Goal: Find contact information: Find contact information

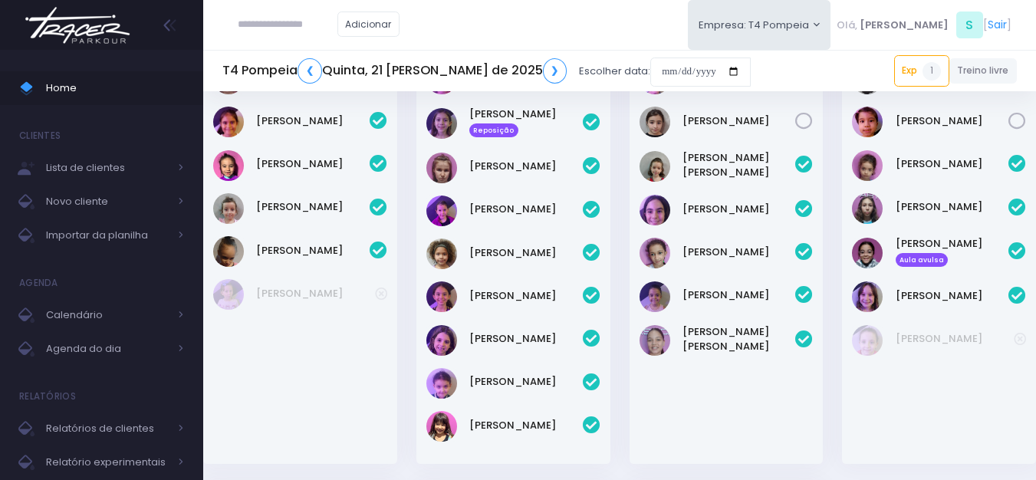
scroll to position [110, 0]
click at [104, 44] on img at bounding box center [77, 25] width 117 height 54
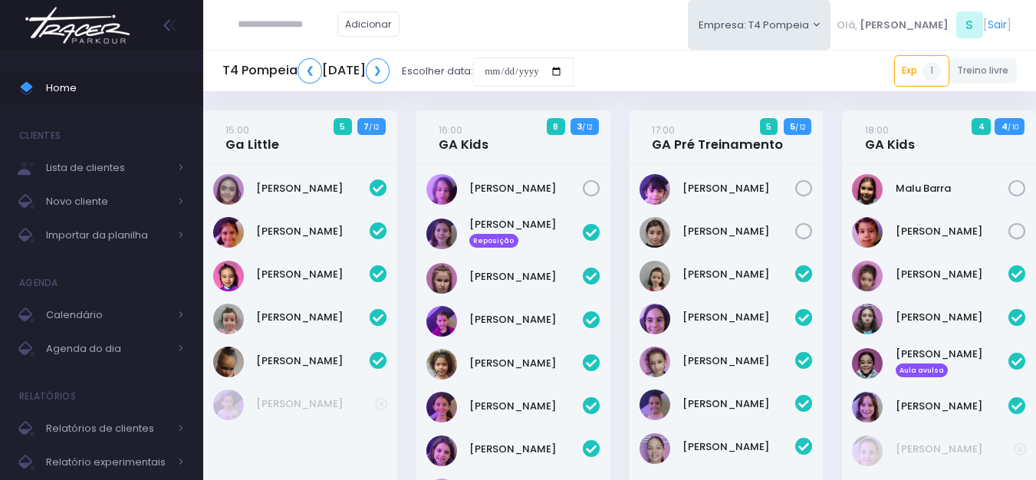
click at [76, 50] on div "Home Clientes Lista de clientes Novo cliente Importar da planilha Agenda Calend…" at bounding box center [101, 271] width 203 height 442
click at [105, 18] on img at bounding box center [77, 25] width 117 height 54
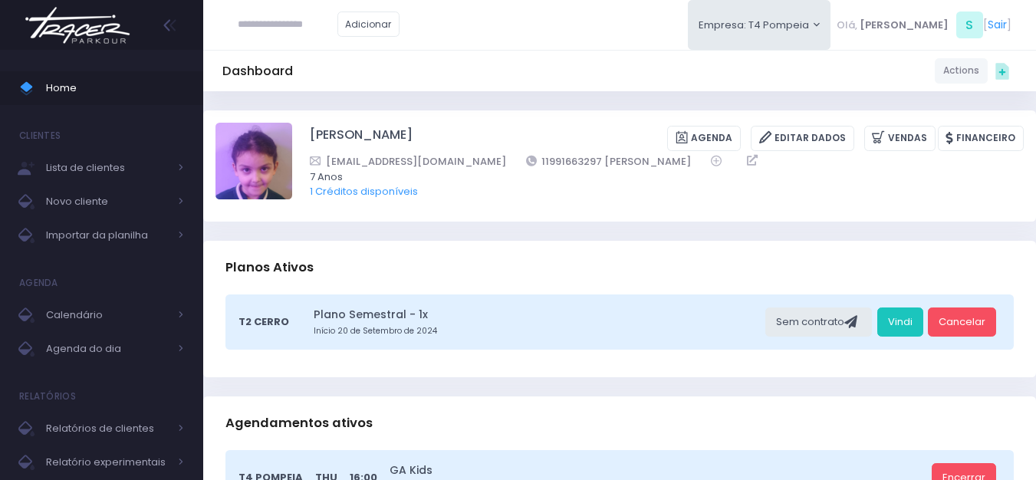
click at [80, 33] on img at bounding box center [77, 25] width 117 height 54
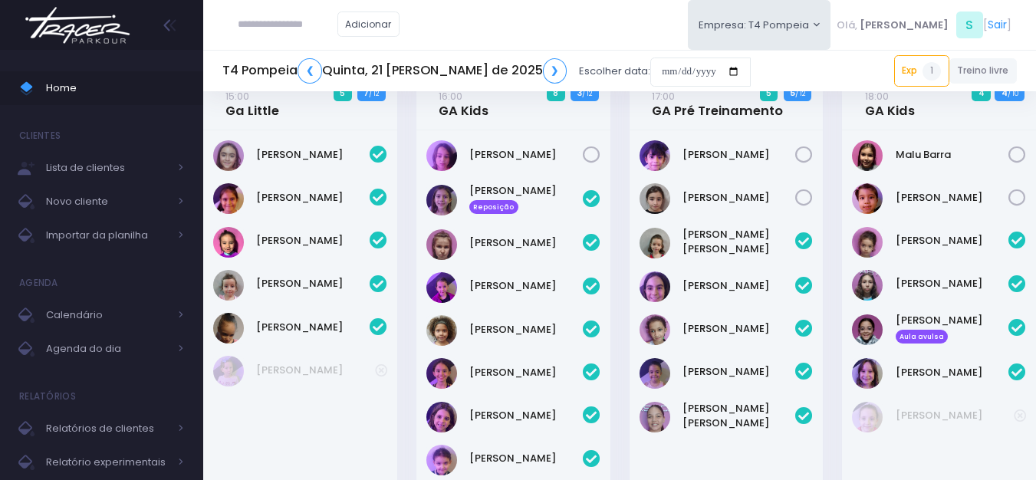
scroll to position [34, 0]
click at [96, 21] on img at bounding box center [77, 25] width 117 height 54
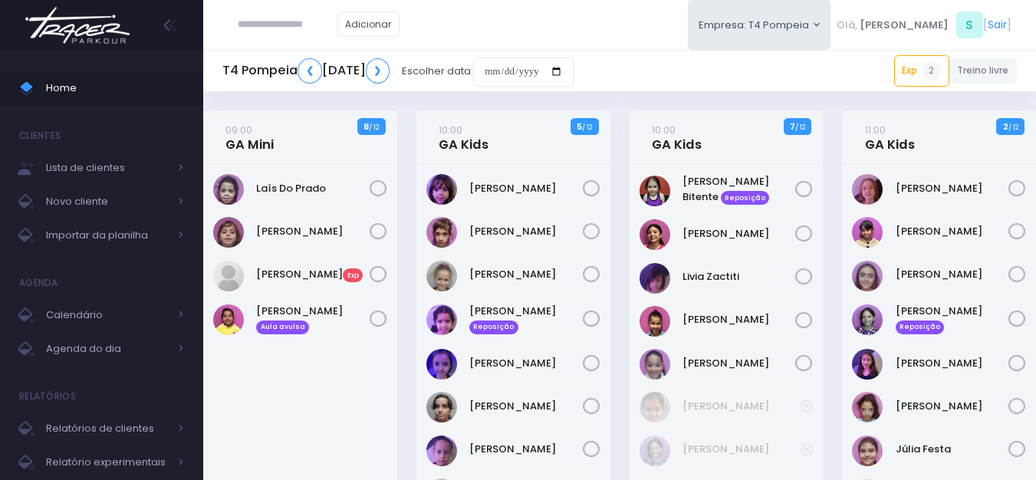
click at [267, 51] on div "T4 Pompeia ❮ Sábado, 23 de Agosto de 2025 ❯ Escolher data: Exp 2 09:00 Sophia A…" at bounding box center [619, 70] width 833 height 41
click at [273, 25] on input "text" at bounding box center [288, 24] width 100 height 29
click at [292, 269] on link "Sophia Alves Exp" at bounding box center [313, 274] width 114 height 15
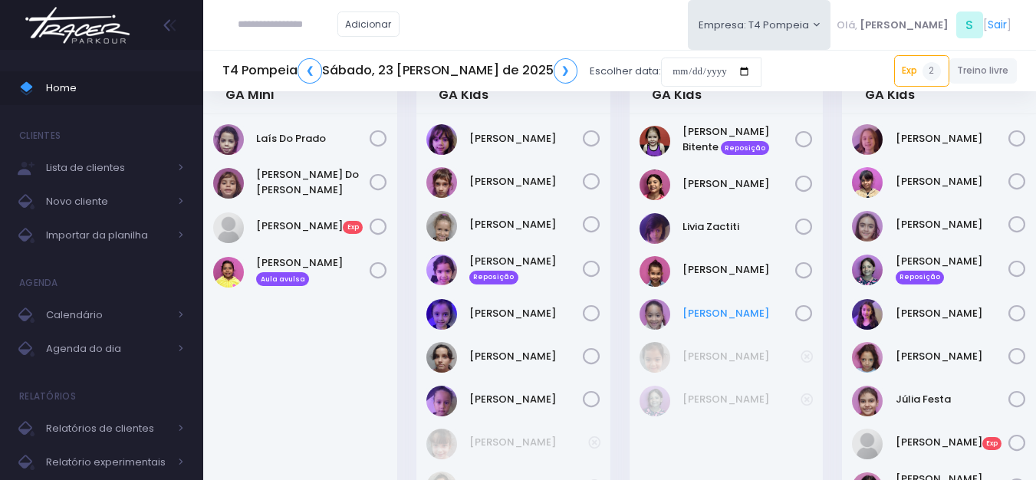
scroll to position [77, 0]
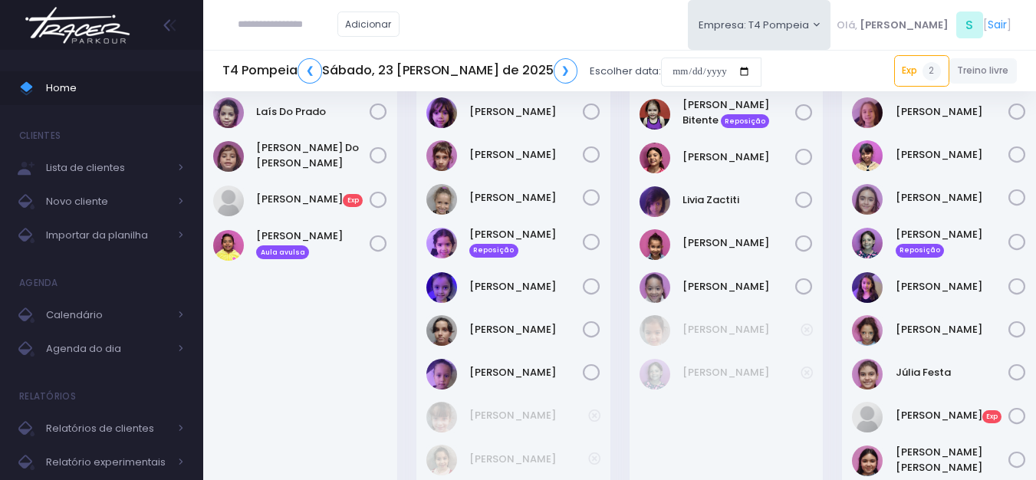
click at [328, 22] on input "text" at bounding box center [288, 24] width 100 height 29
paste input "**********"
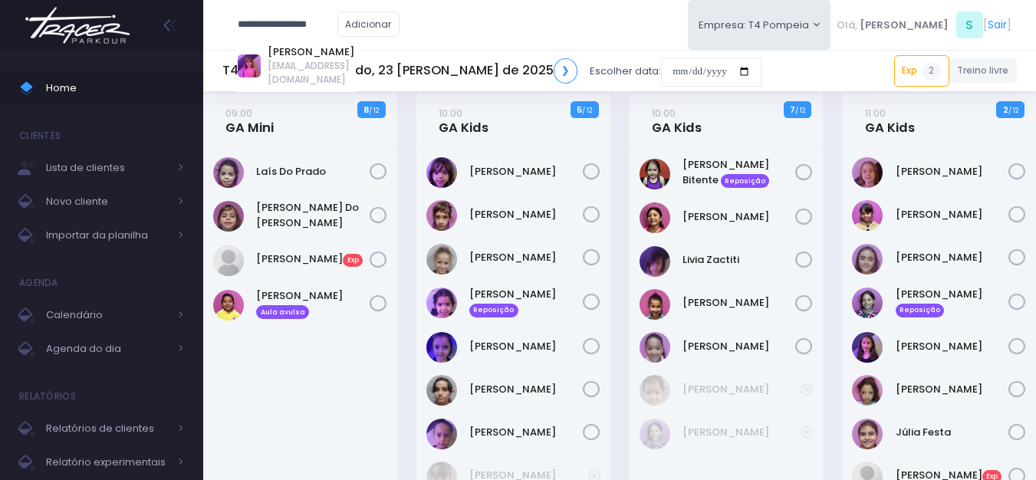
scroll to position [0, 0]
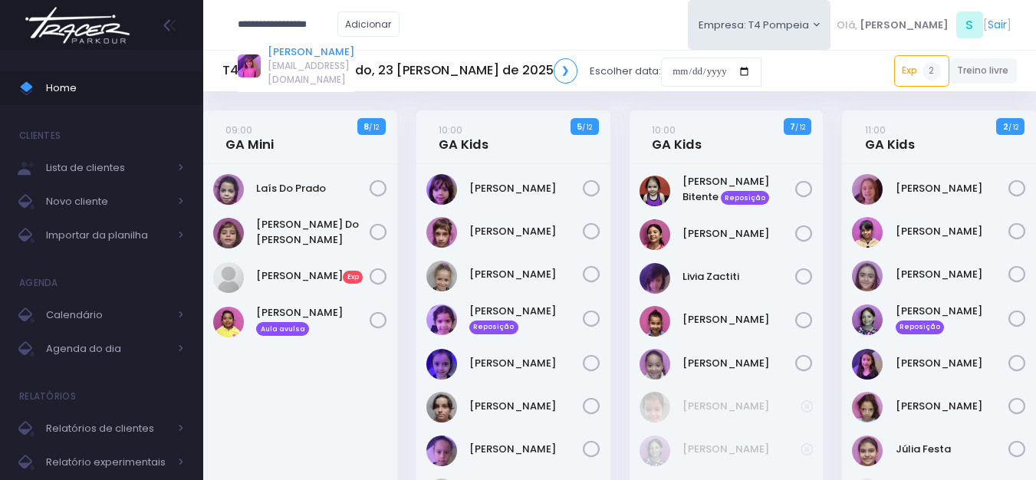
click at [321, 50] on link "Helena rachkorsky" at bounding box center [311, 51] width 87 height 15
type input "**********"
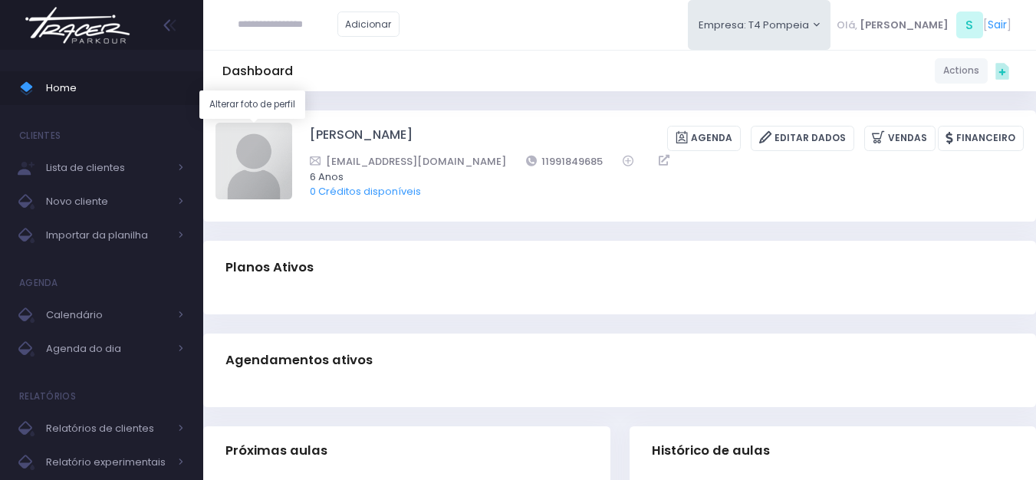
click at [262, 144] on img at bounding box center [254, 161] width 77 height 77
click at [291, 123] on input "file" at bounding box center [291, 122] width 1 height 1
type input "**********"
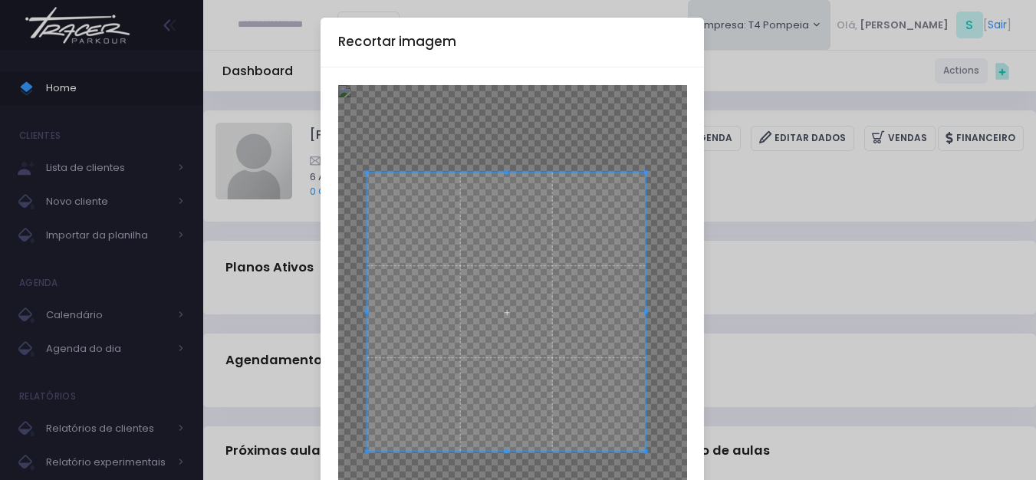
click at [540, 272] on span at bounding box center [506, 312] width 279 height 279
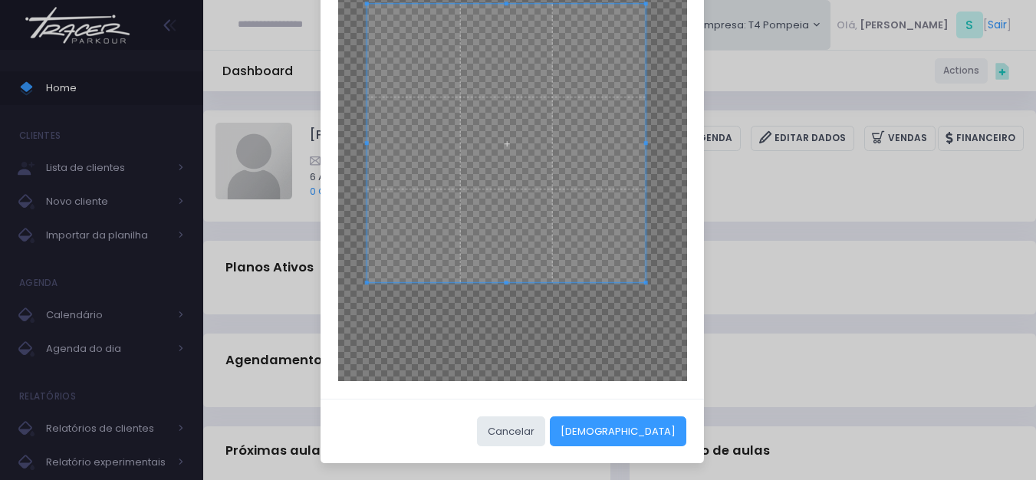
scroll to position [170, 0]
click at [656, 438] on button "Cortar" at bounding box center [618, 430] width 137 height 29
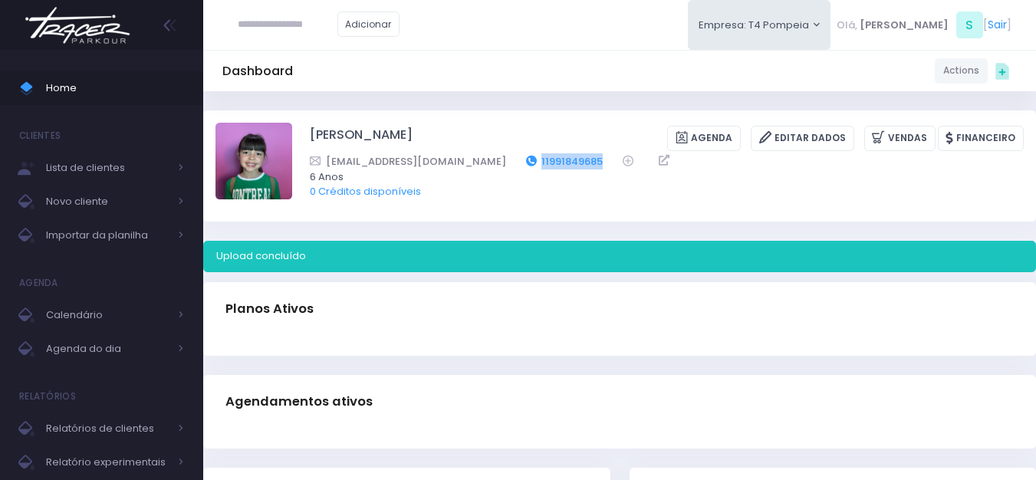
drag, startPoint x: 604, startPoint y: 159, endPoint x: 537, endPoint y: 159, distance: 67.5
click at [537, 159] on div "matheus.cavalcanti.11@gmail.com 11991849685" at bounding box center [657, 161] width 694 height 16
click at [635, 207] on div "Sophia Alves Agenda Editar Dados Vendas Financeiro matheus.cavalcanti.11@gmail.…" at bounding box center [667, 166] width 714 height 86
drag, startPoint x: 600, startPoint y: 152, endPoint x: 530, endPoint y: 158, distance: 70.1
click at [530, 158] on div "Sophia Alves Agenda Editar Dados Vendas Financeiro matheus.cavalcanti.11@gmail.…" at bounding box center [667, 166] width 714 height 86
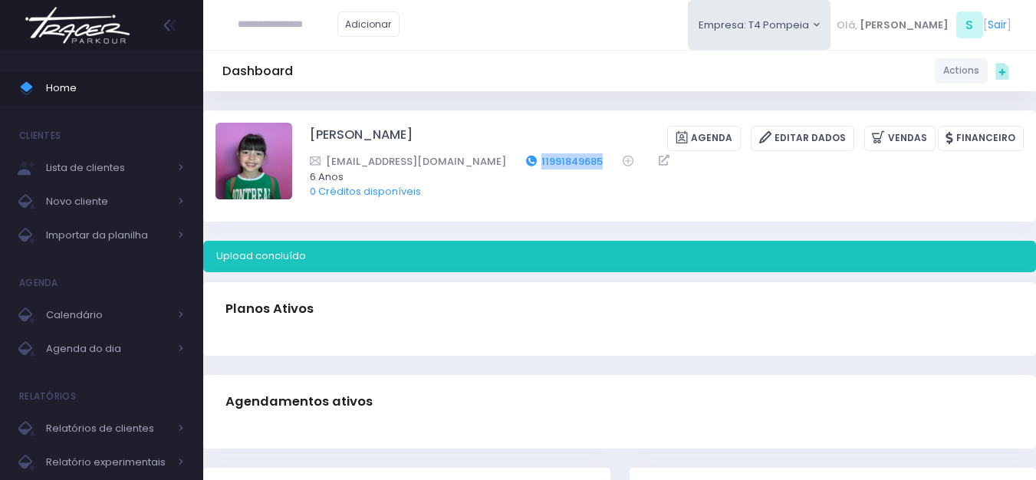
copy link "11991849685"
click at [292, 21] on input "text" at bounding box center [288, 24] width 100 height 29
paste input "**********"
click at [314, 28] on input "**********" at bounding box center [288, 24] width 100 height 29
type input "**********"
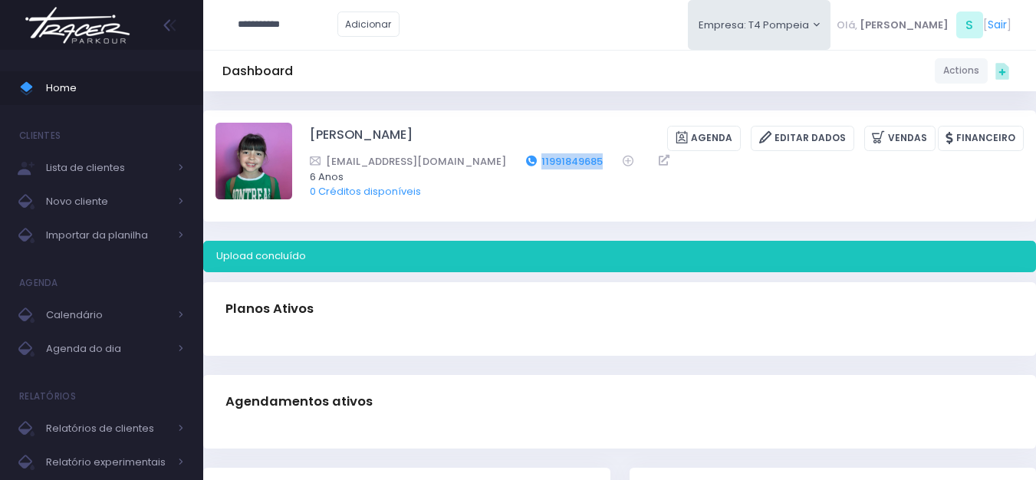
drag, startPoint x: 601, startPoint y: 163, endPoint x: 532, endPoint y: 161, distance: 68.3
click at [532, 161] on div "matheus.cavalcanti.11@gmail.com 11991849685" at bounding box center [657, 161] width 694 height 16
copy link "11991849685"
drag, startPoint x: 502, startPoint y: 160, endPoint x: 397, endPoint y: 166, distance: 105.3
click at [397, 166] on div "matheus.cavalcanti.11@gmail.com 11991849685" at bounding box center [657, 161] width 694 height 16
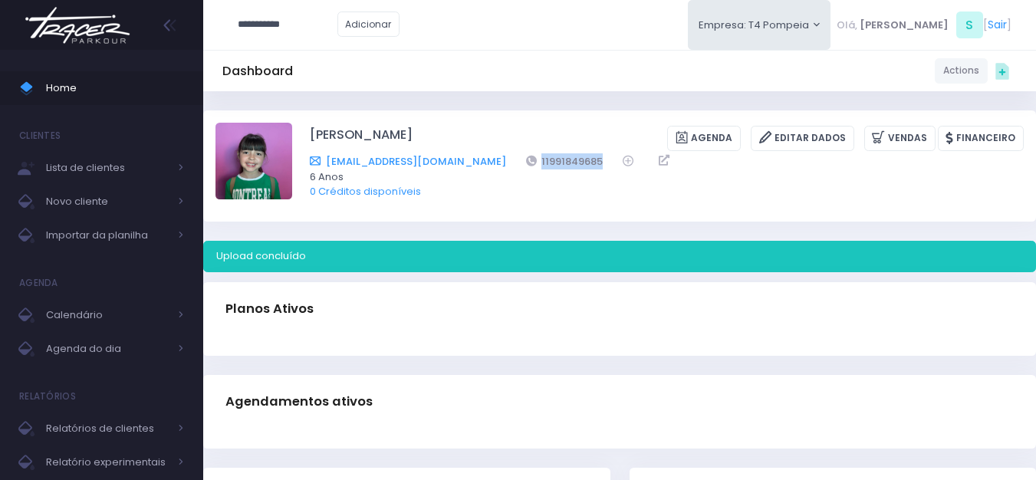
copy link "lcanti.11@gmail.com"
drag, startPoint x: 604, startPoint y: 157, endPoint x: 566, endPoint y: 154, distance: 38.5
click at [539, 160] on div "matheus.cavalcanti.11@gmail.com 11991849685" at bounding box center [657, 161] width 694 height 16
copy link "1991849685"
click at [326, 34] on input "**********" at bounding box center [288, 24] width 100 height 29
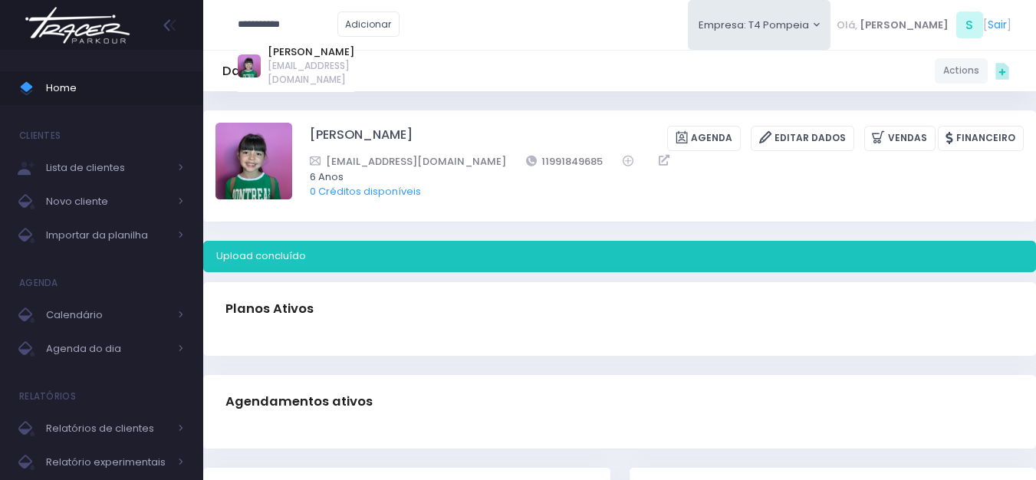
click at [326, 34] on input "**********" at bounding box center [288, 24] width 100 height 29
click at [118, 32] on img at bounding box center [77, 25] width 117 height 54
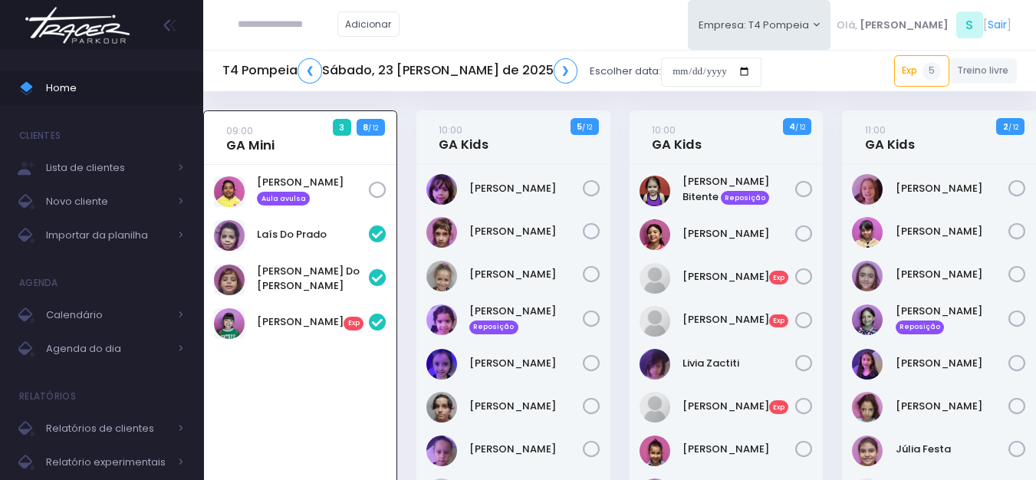
scroll to position [110, 0]
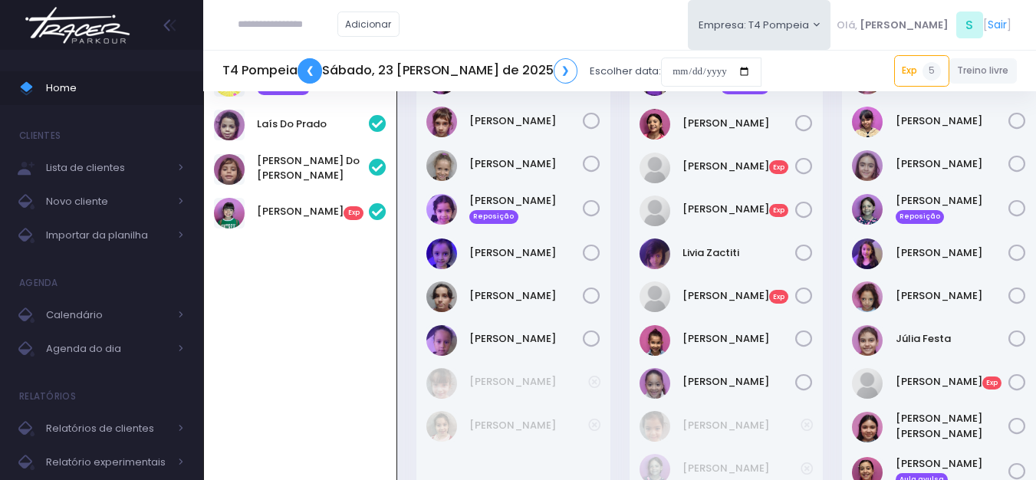
click at [313, 72] on link "❮" at bounding box center [310, 70] width 25 height 25
click at [686, 62] on input "date" at bounding box center [711, 72] width 100 height 29
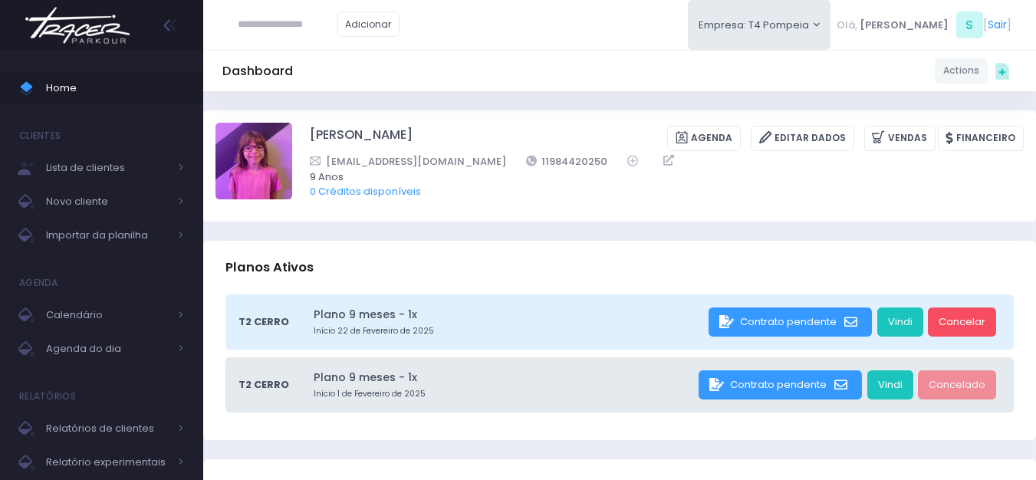
click at [104, 24] on img at bounding box center [77, 25] width 117 height 54
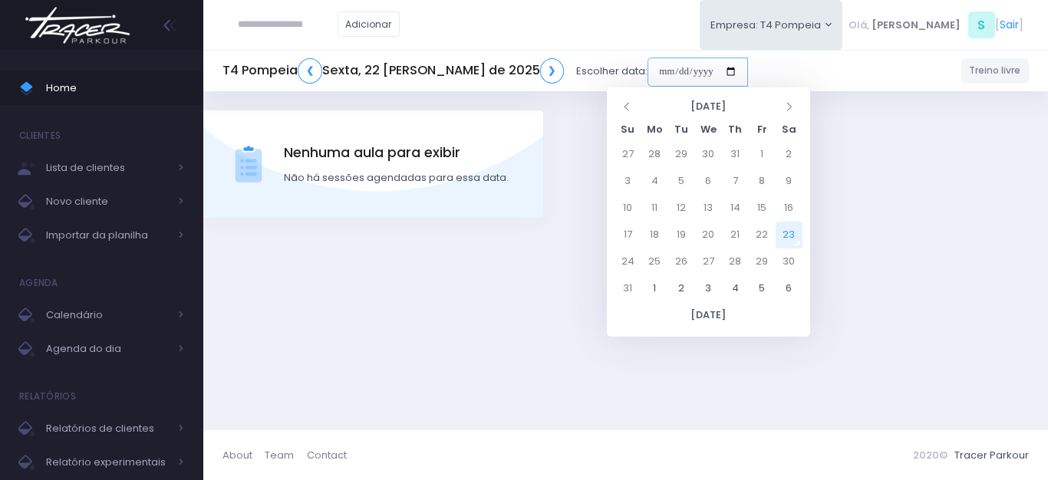
click at [667, 72] on input "date" at bounding box center [697, 72] width 100 height 29
click at [657, 261] on td "25" at bounding box center [654, 262] width 27 height 27
type input "**********"
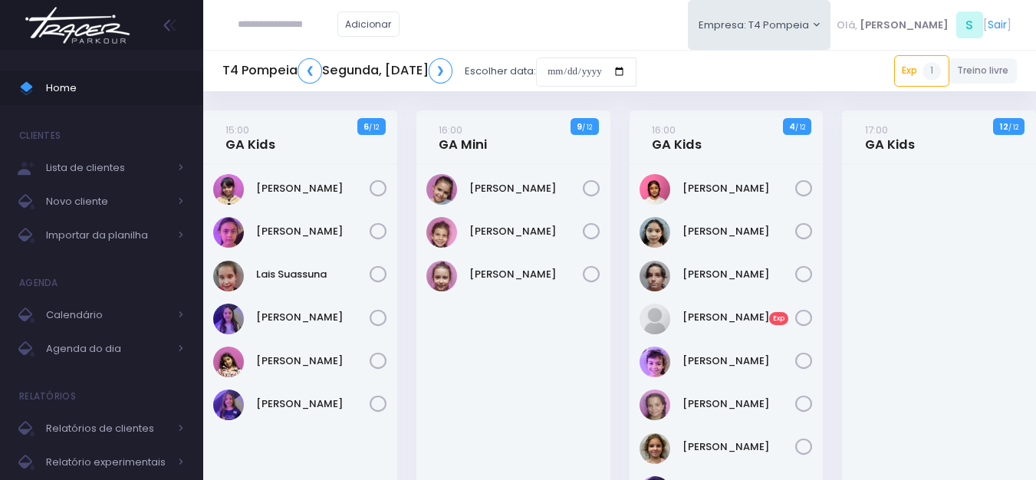
click at [288, 28] on input "text" at bounding box center [288, 24] width 100 height 29
paste input "**********"
type input "**********"
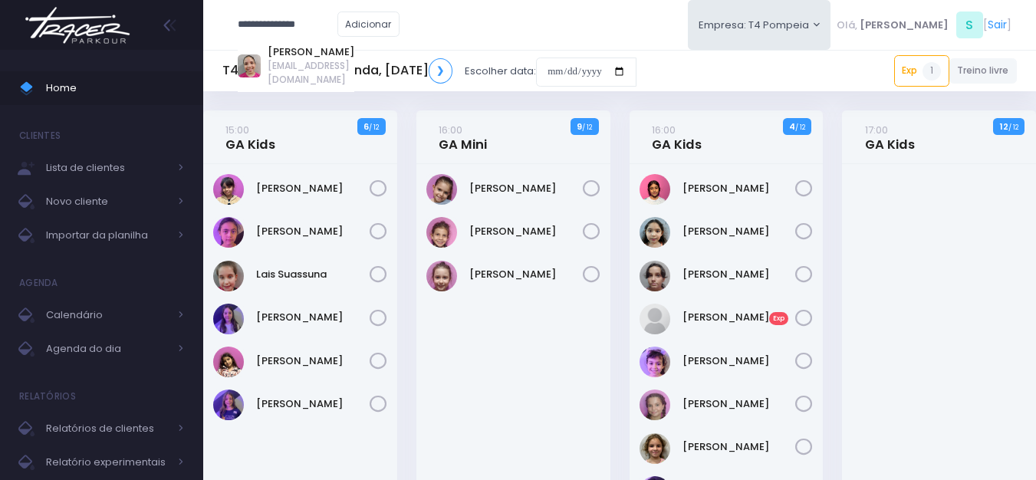
type input "**********"
click at [328, 56] on link "Thaissa Vicente Guedes" at bounding box center [311, 51] width 87 height 15
type input "**********"
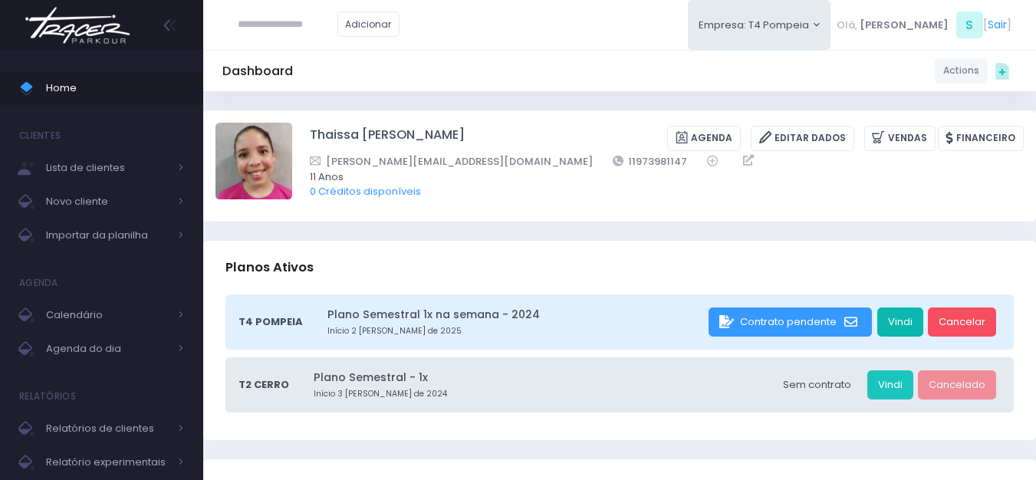
click at [904, 328] on link "Vindi" at bounding box center [900, 322] width 46 height 29
click at [895, 321] on link "Vindi" at bounding box center [900, 322] width 46 height 29
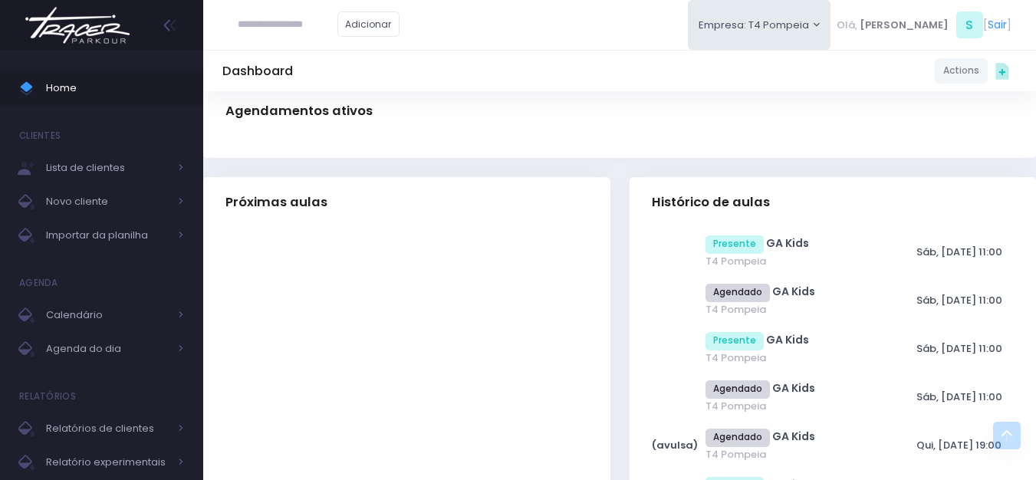
scroll to position [460, 0]
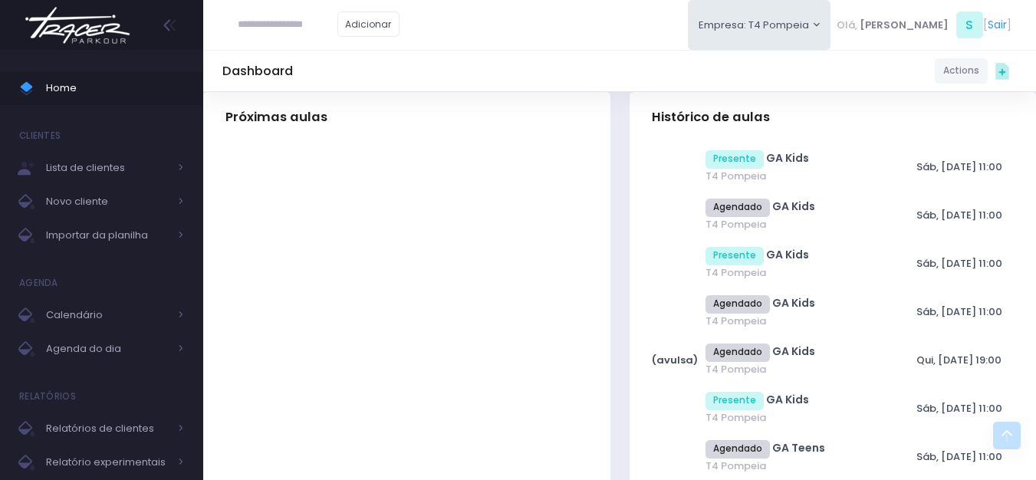
click at [93, 31] on img at bounding box center [77, 25] width 117 height 54
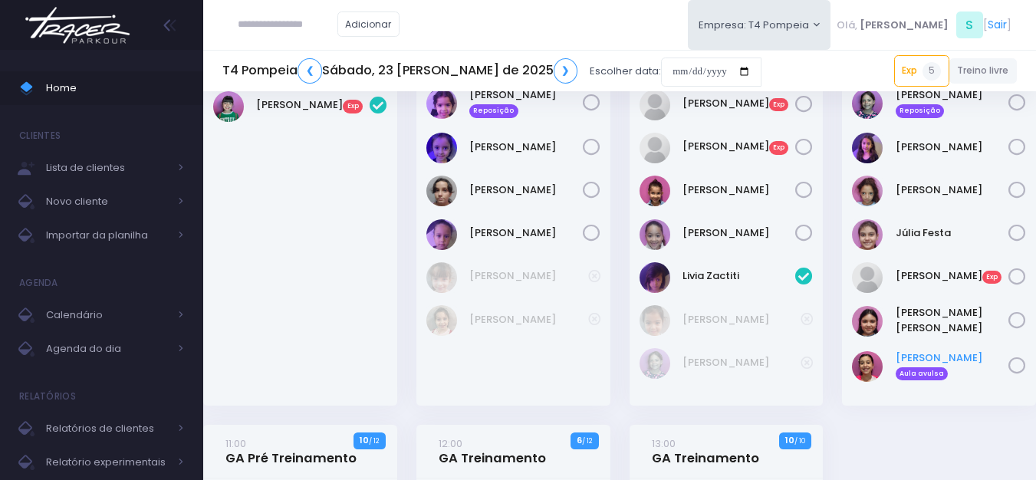
scroll to position [230, 0]
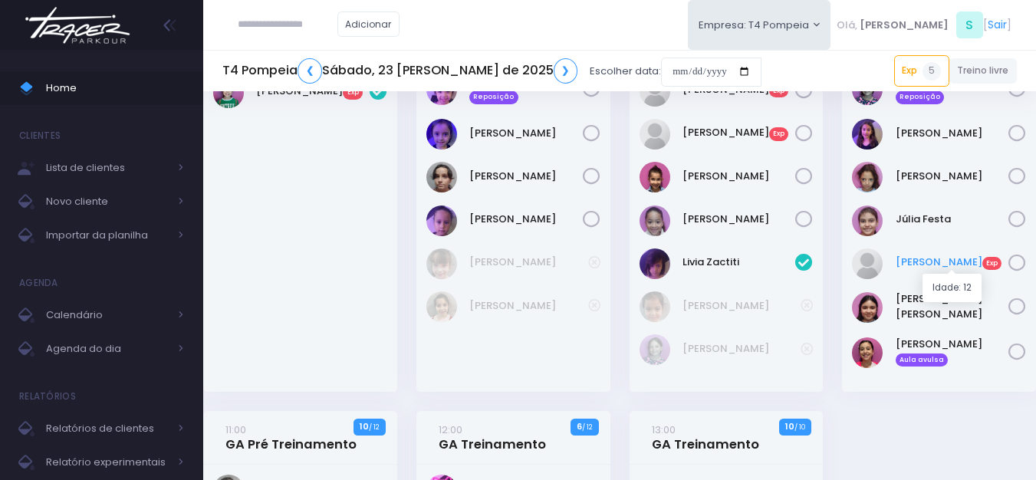
click at [920, 259] on link "Laura Alves Exp" at bounding box center [953, 262] width 114 height 15
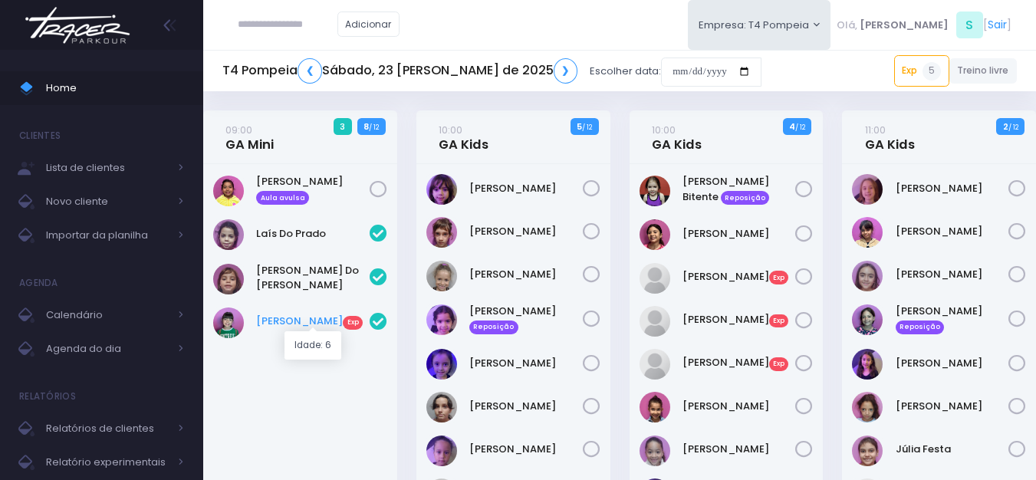
click at [312, 320] on link "[PERSON_NAME] Exp" at bounding box center [313, 321] width 114 height 15
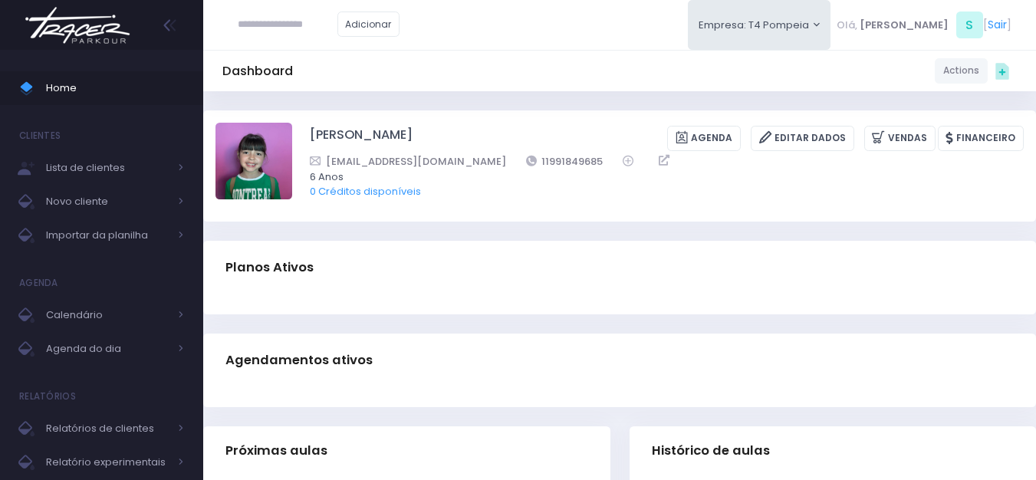
drag, startPoint x: 601, startPoint y: 146, endPoint x: 545, endPoint y: 140, distance: 56.4
click at [545, 140] on div "Sophia Alves Agenda Editar Dados Vendas Financeiro" at bounding box center [667, 138] width 714 height 25
drag, startPoint x: 598, startPoint y: 154, endPoint x: 535, endPoint y: 151, distance: 63.0
click at [535, 151] on div "Sophia Alves Agenda Editar Dados Vendas Financeiro matheus.cavalcanti.11@gmail.…" at bounding box center [667, 166] width 714 height 86
copy link "11991849685"
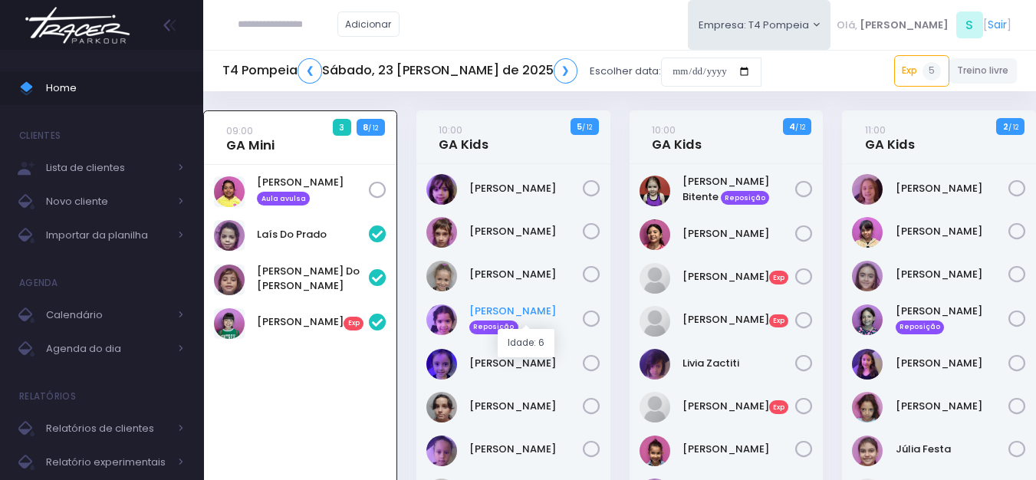
click at [528, 313] on link "[PERSON_NAME] Reposição" at bounding box center [526, 319] width 114 height 31
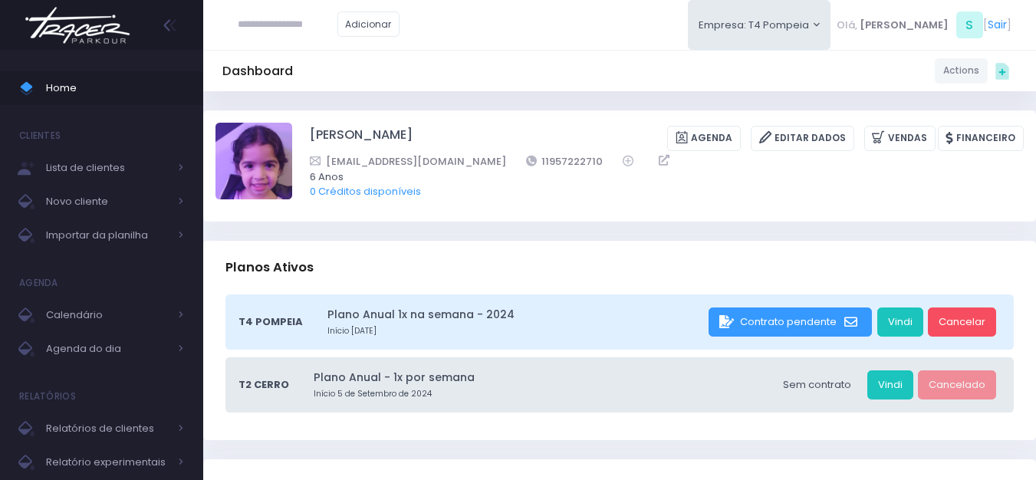
click at [532, 150] on div "[PERSON_NAME] [GEOGRAPHIC_DATA] Editar Dados [GEOGRAPHIC_DATA] Financeiro" at bounding box center [667, 138] width 714 height 25
drag, startPoint x: 561, startPoint y: 141, endPoint x: 566, endPoint y: 158, distance: 17.5
click at [561, 142] on div "Clara Souza Ramos de Oliveira Agenda Editar Dados Vendas Financeiro" at bounding box center [667, 138] width 714 height 25
drag, startPoint x: 556, startPoint y: 159, endPoint x: 503, endPoint y: 153, distance: 53.3
click at [503, 153] on div "gabigemeaa02@gmail.com 11957222710" at bounding box center [657, 161] width 694 height 16
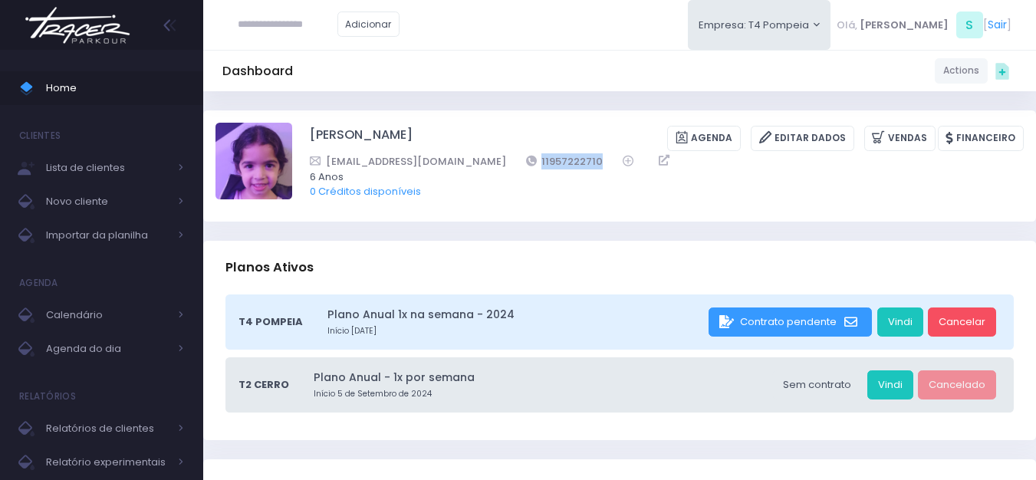
copy link "11957222710"
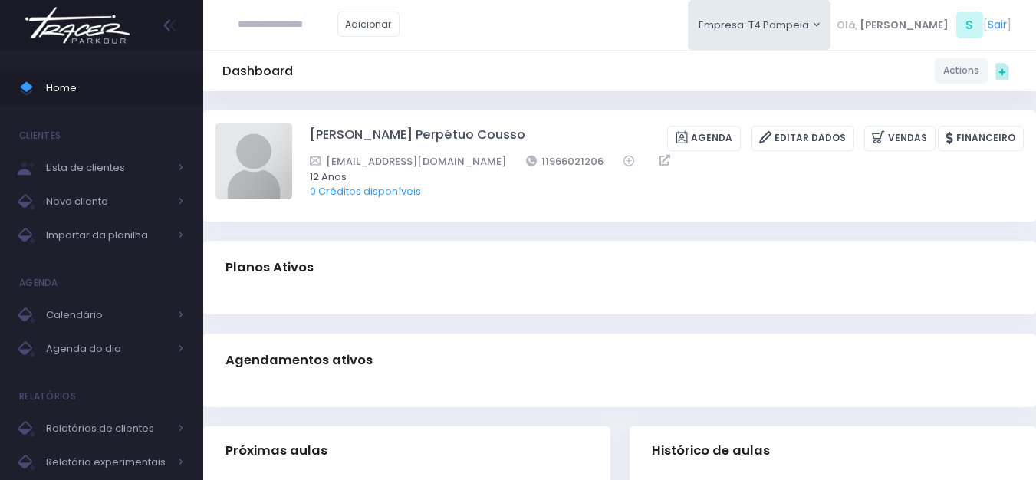
drag, startPoint x: 565, startPoint y: 150, endPoint x: 524, endPoint y: 141, distance: 41.5
click at [509, 134] on div "Laura Alves Perpétuo Cousso Agenda Editar Dados Vendas Financeiro" at bounding box center [667, 138] width 714 height 25
drag, startPoint x: 566, startPoint y: 159, endPoint x: 499, endPoint y: 159, distance: 66.7
click at [499, 159] on div "perpetuokelida@gmail.com 11966021206" at bounding box center [657, 161] width 694 height 16
copy link "11966021206"
